Goal: Information Seeking & Learning: Learn about a topic

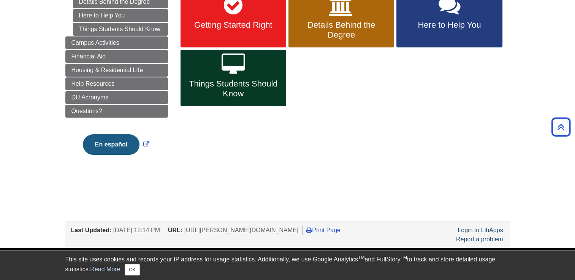
scroll to position [27, 0]
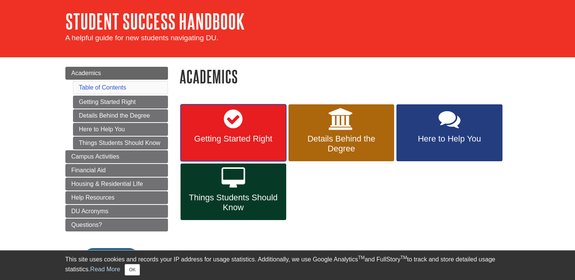
click at [248, 130] on link "Getting Started Right" at bounding box center [233, 132] width 106 height 57
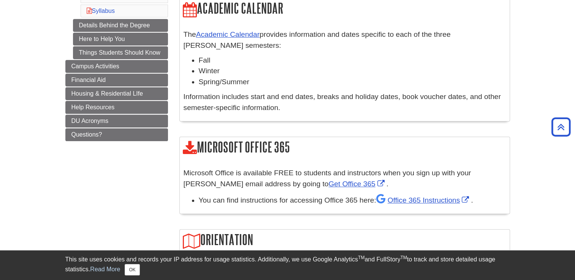
scroll to position [266, 0]
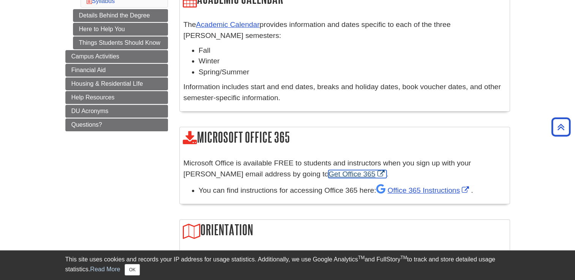
click at [328, 176] on link "Get Office 365" at bounding box center [357, 174] width 58 height 8
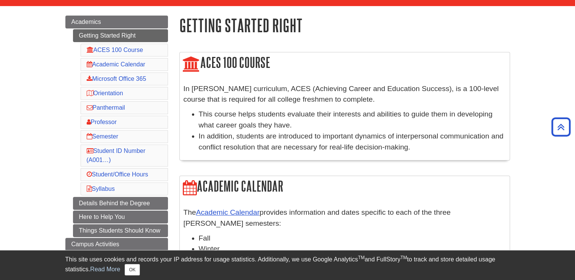
scroll to position [75, 0]
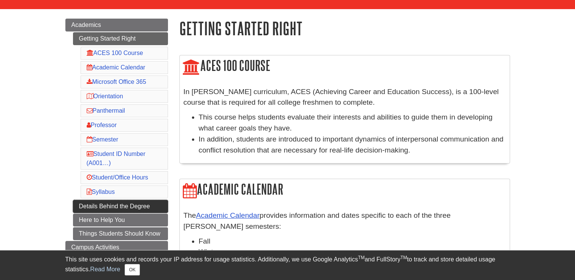
click at [124, 203] on link "Details Behind the Degree" at bounding box center [120, 206] width 95 height 13
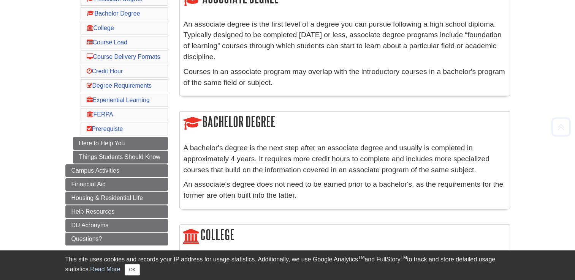
scroll to position [170, 0]
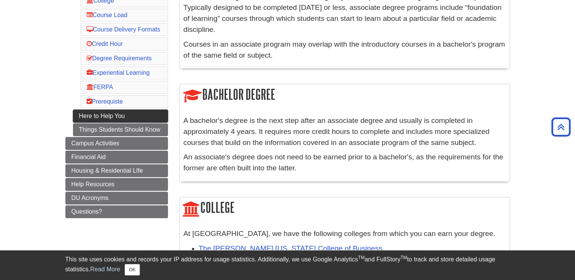
click at [105, 123] on link "Here to Help You" at bounding box center [120, 116] width 95 height 13
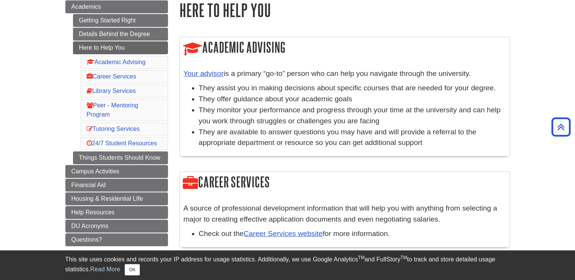
scroll to position [85, 0]
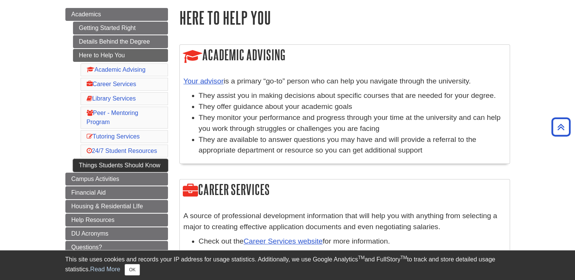
click at [134, 165] on link "Things Students Should Know" at bounding box center [120, 165] width 95 height 13
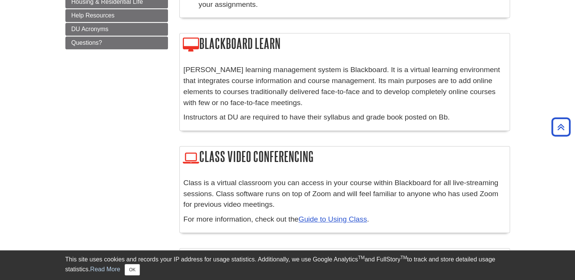
scroll to position [220, 0]
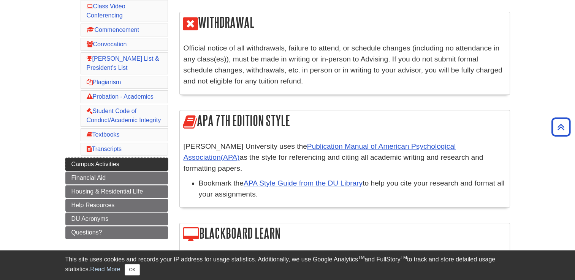
click at [120, 162] on link "Campus Activities" at bounding box center [116, 164] width 103 height 13
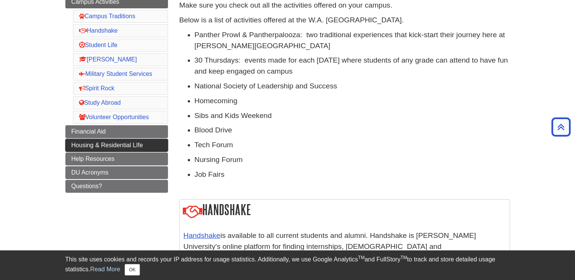
scroll to position [164, 0]
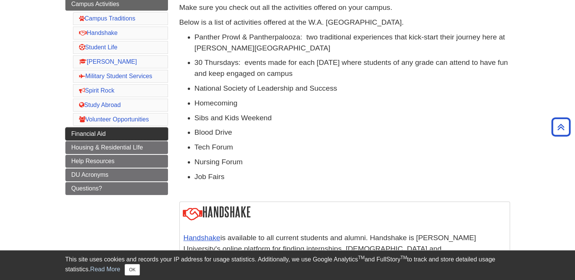
click at [119, 131] on link "Financial Aid" at bounding box center [116, 134] width 103 height 13
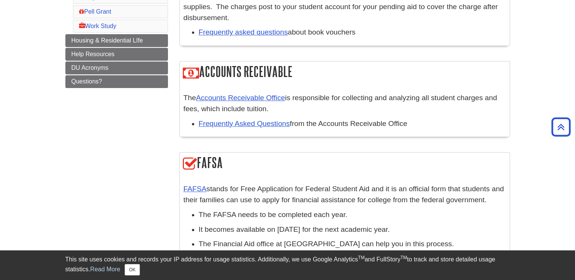
scroll to position [293, 0]
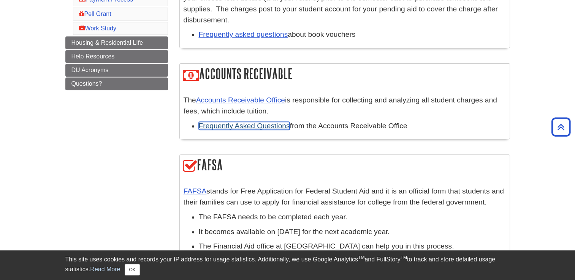
click at [257, 127] on link "Frequently Asked Questions" at bounding box center [244, 126] width 91 height 8
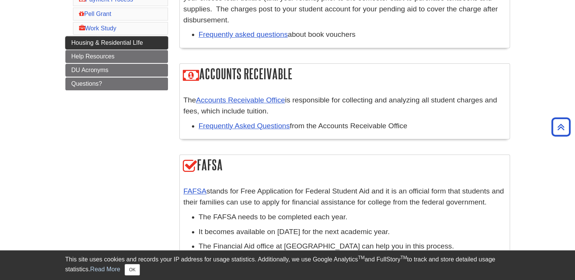
click at [123, 40] on span "Housing & Residential LIfe" at bounding box center [107, 43] width 72 height 6
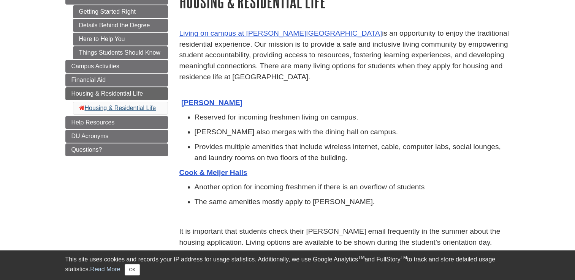
scroll to position [114, 0]
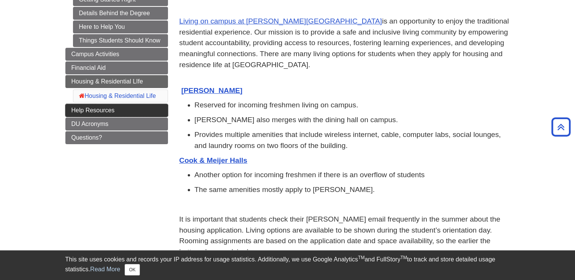
click at [124, 108] on link "Help Resources" at bounding box center [116, 110] width 103 height 13
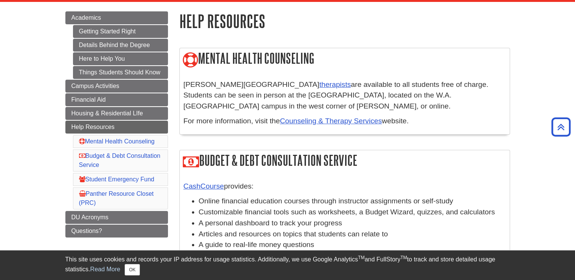
scroll to position [79, 0]
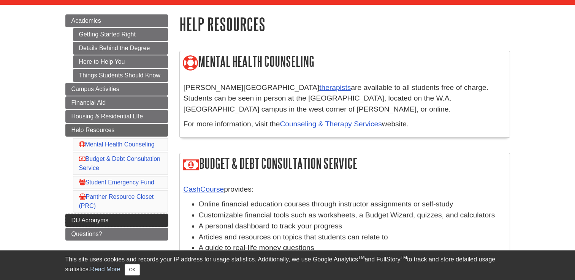
click at [113, 218] on link "DU Acronyms" at bounding box center [116, 220] width 103 height 13
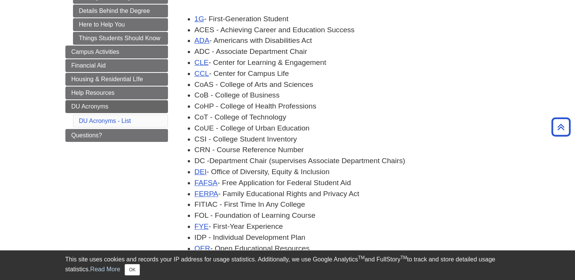
scroll to position [114, 0]
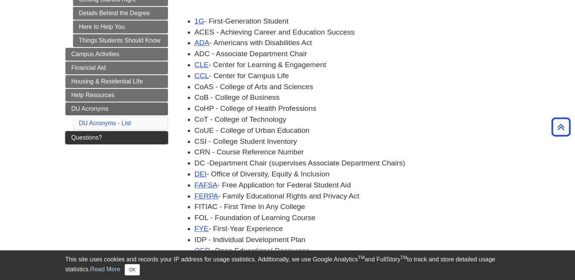
click at [128, 134] on link "Questions?" at bounding box center [116, 137] width 103 height 13
